Goal: Task Accomplishment & Management: Manage account settings

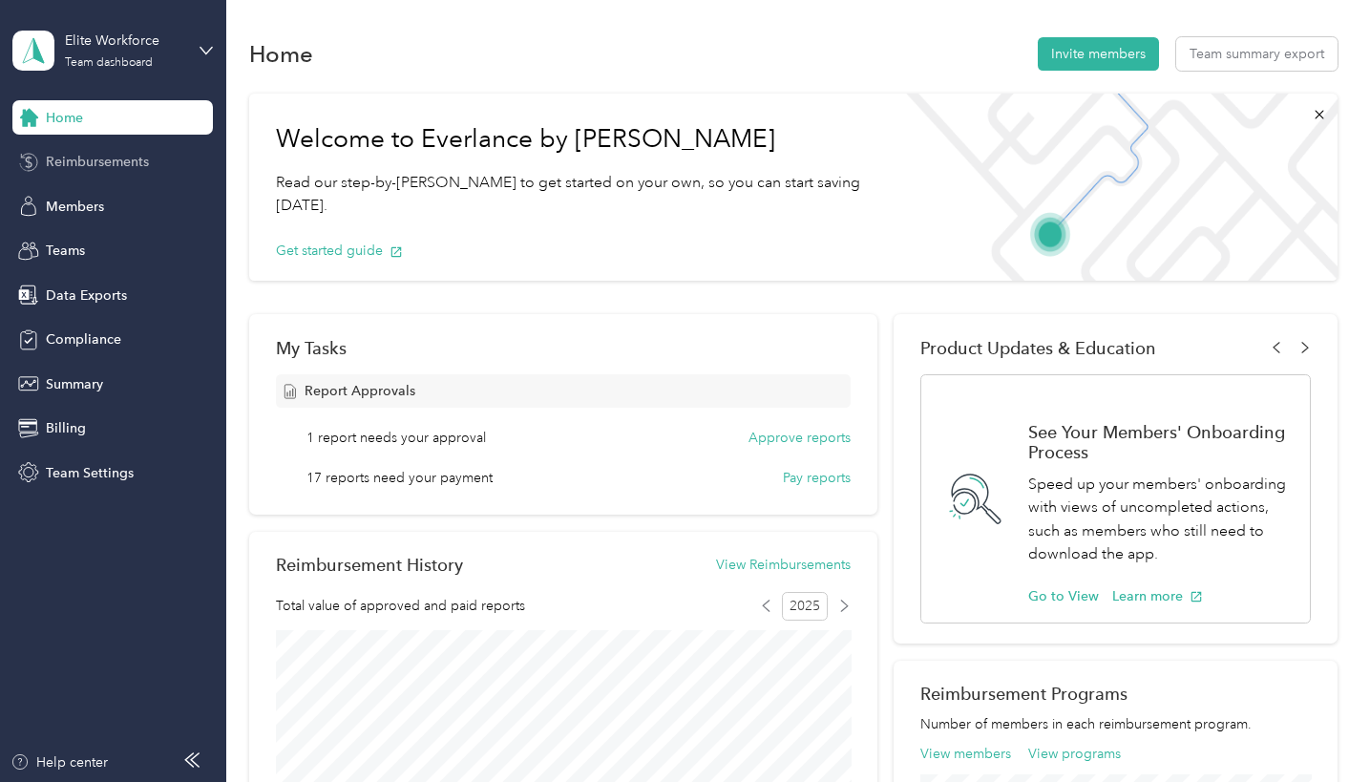
click at [88, 165] on span "Reimbursements" at bounding box center [97, 162] width 103 height 20
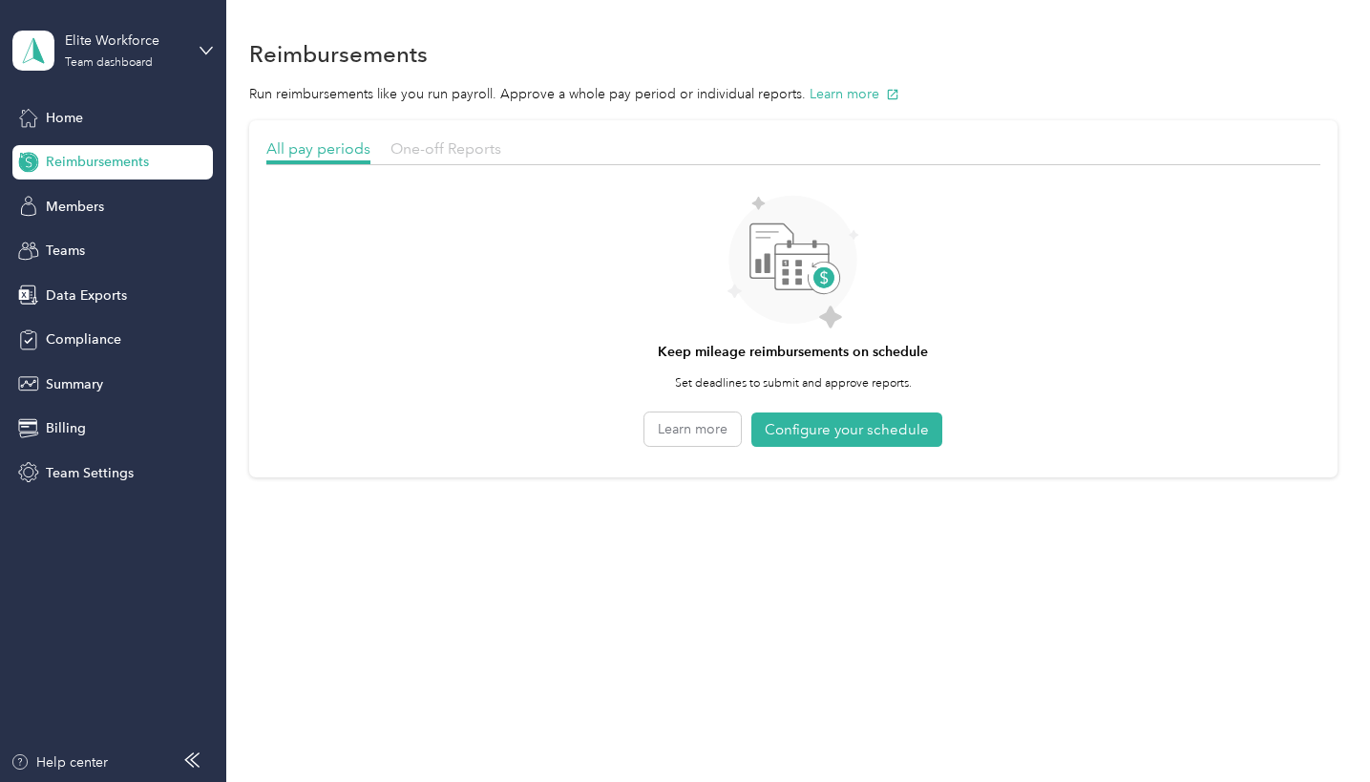
click at [424, 147] on span "One-off Reports" at bounding box center [445, 148] width 111 height 18
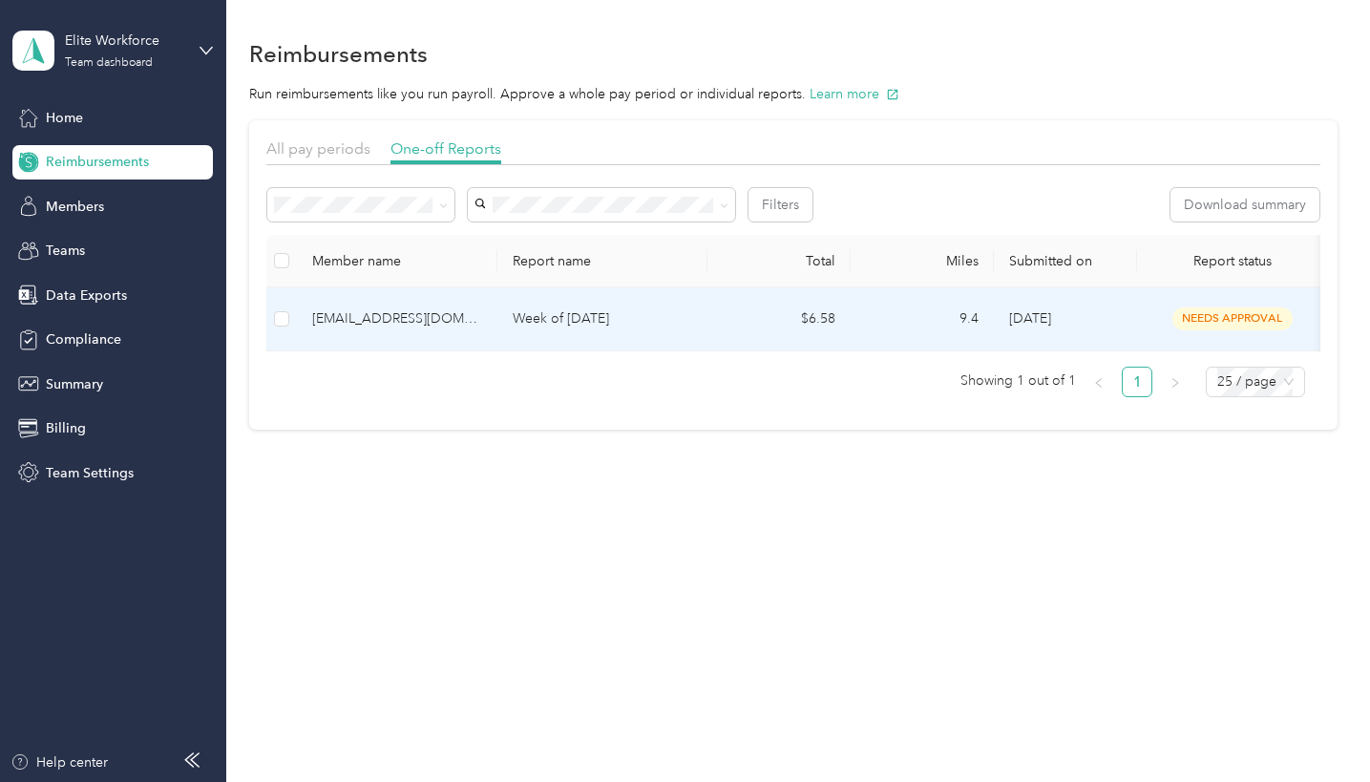
click at [997, 308] on td "[DATE]" at bounding box center [1065, 319] width 143 height 64
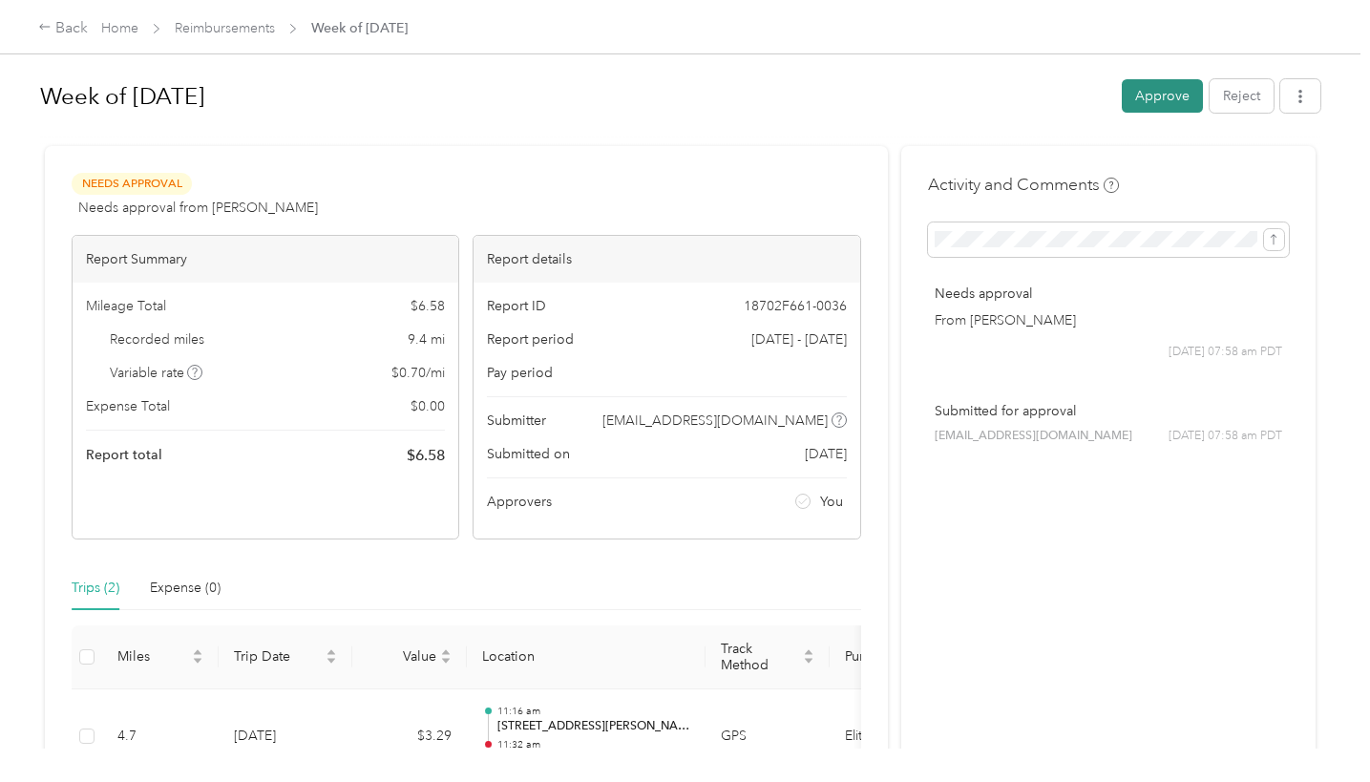
click at [1180, 92] on button "Approve" at bounding box center [1162, 95] width 81 height 33
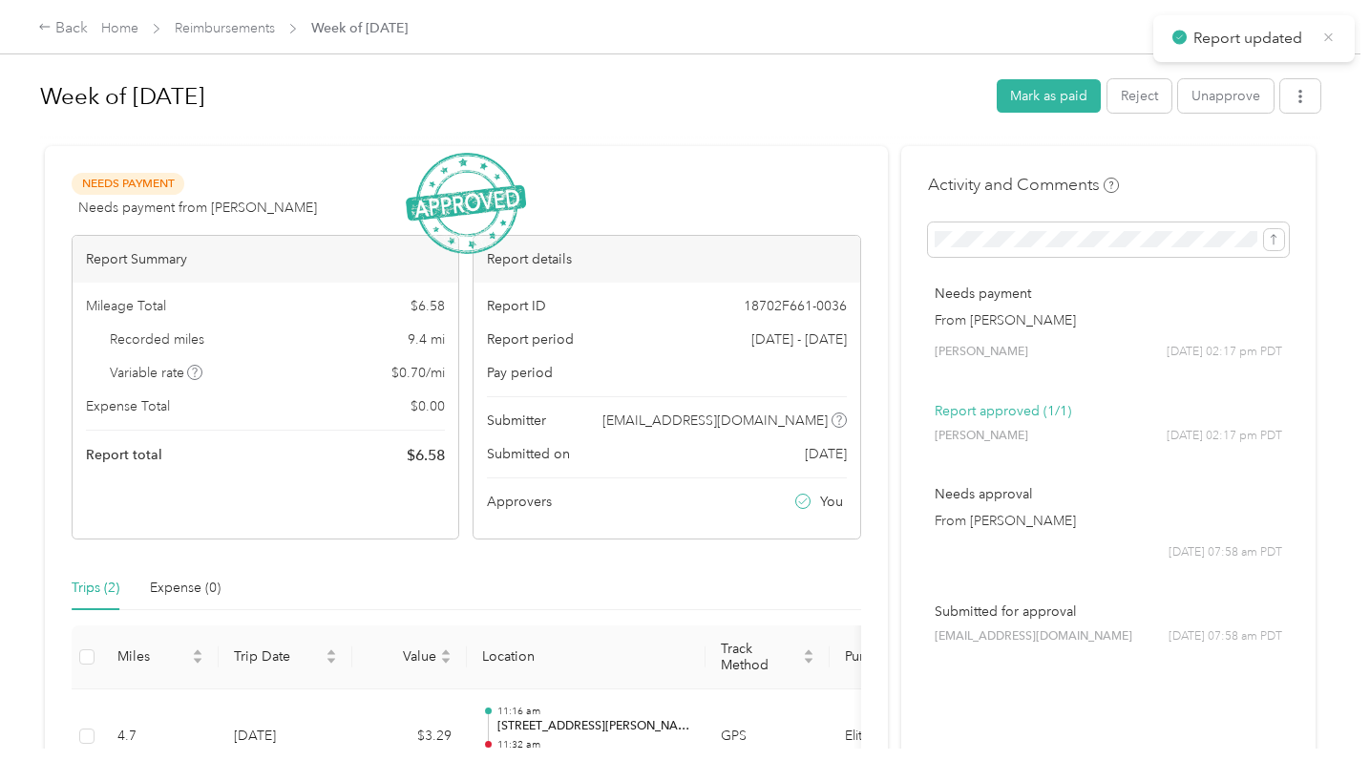
click at [1336, 33] on icon at bounding box center [1328, 37] width 14 height 17
click at [120, 28] on link "Home" at bounding box center [119, 28] width 37 height 16
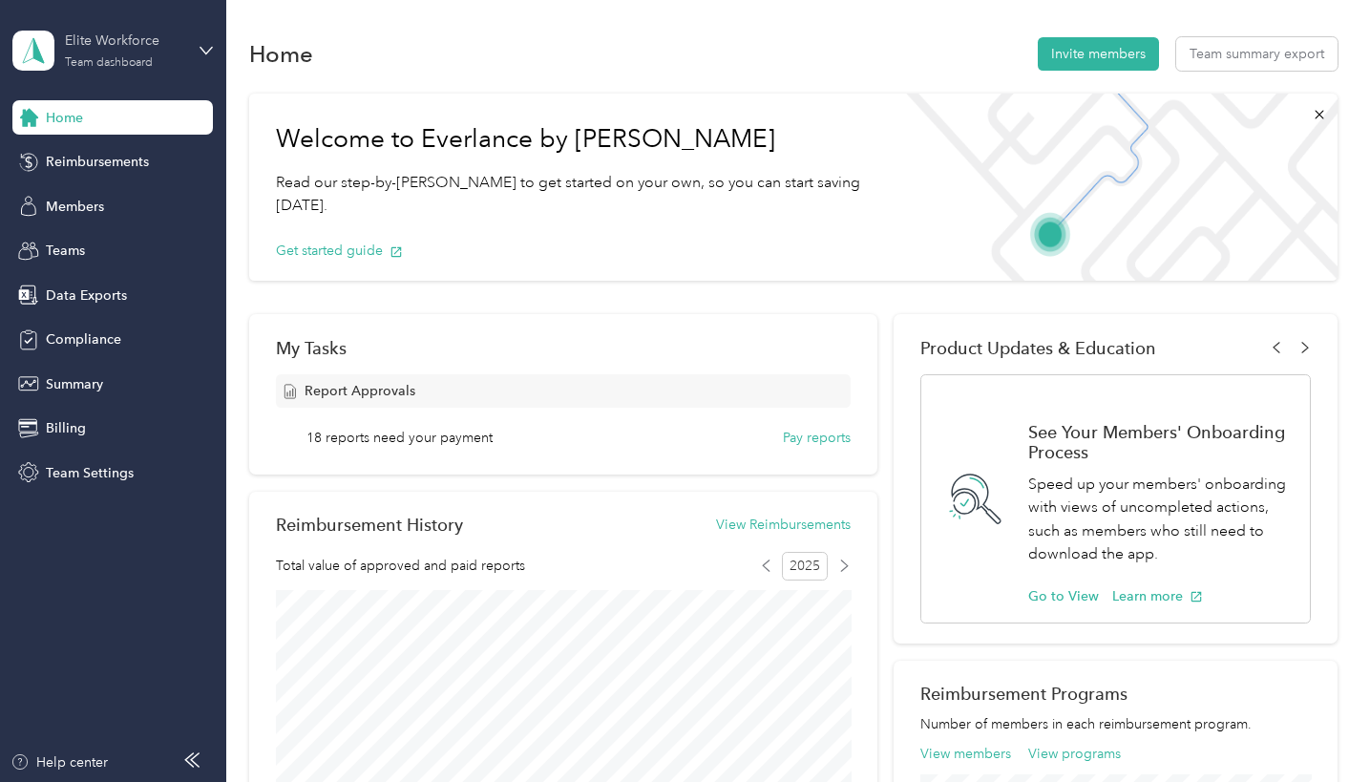
click at [74, 53] on div "Elite Workforce Team dashboard" at bounding box center [124, 50] width 119 height 38
click at [68, 256] on div "Log out" at bounding box center [268, 243] width 483 height 33
